Goal: Transaction & Acquisition: Purchase product/service

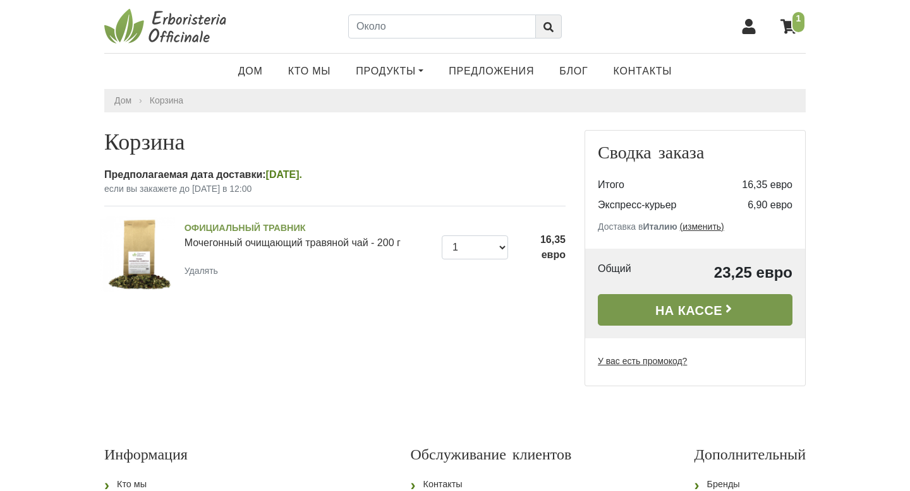
click at [672, 318] on font "На кассе" at bounding box center [688, 311] width 67 height 14
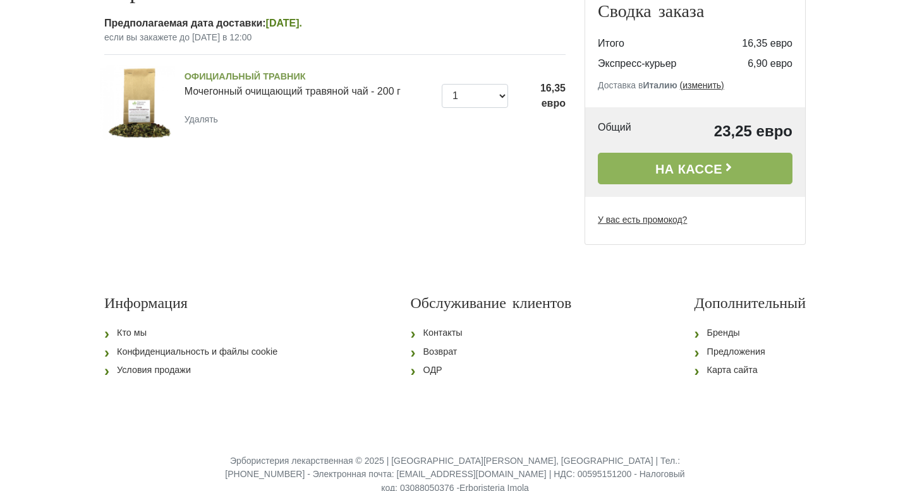
scroll to position [191, 0]
